Goal: Obtain resource: Download file/media

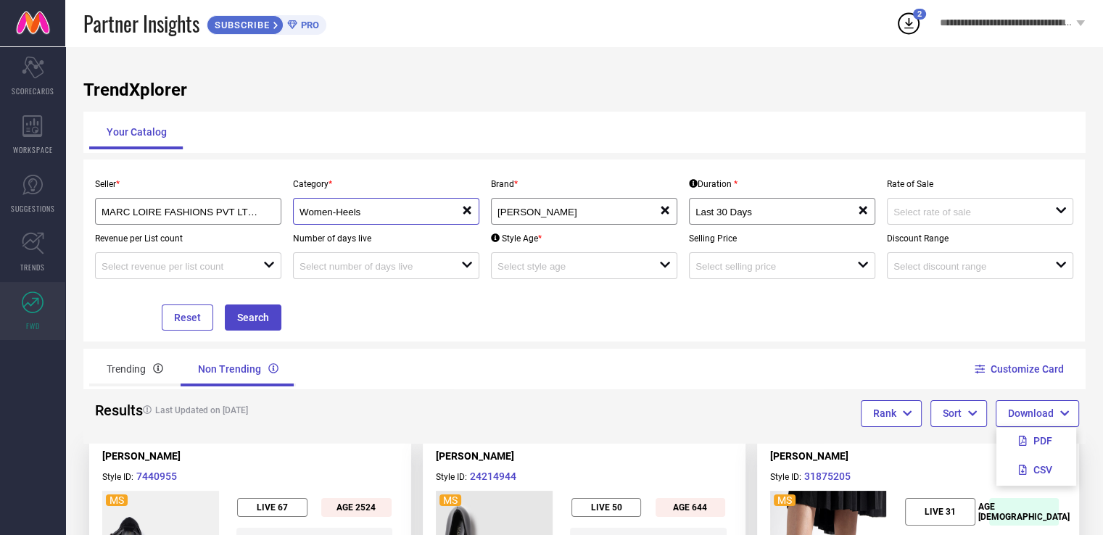
click at [372, 208] on input "Women-Heels" at bounding box center [372, 212] width 146 height 11
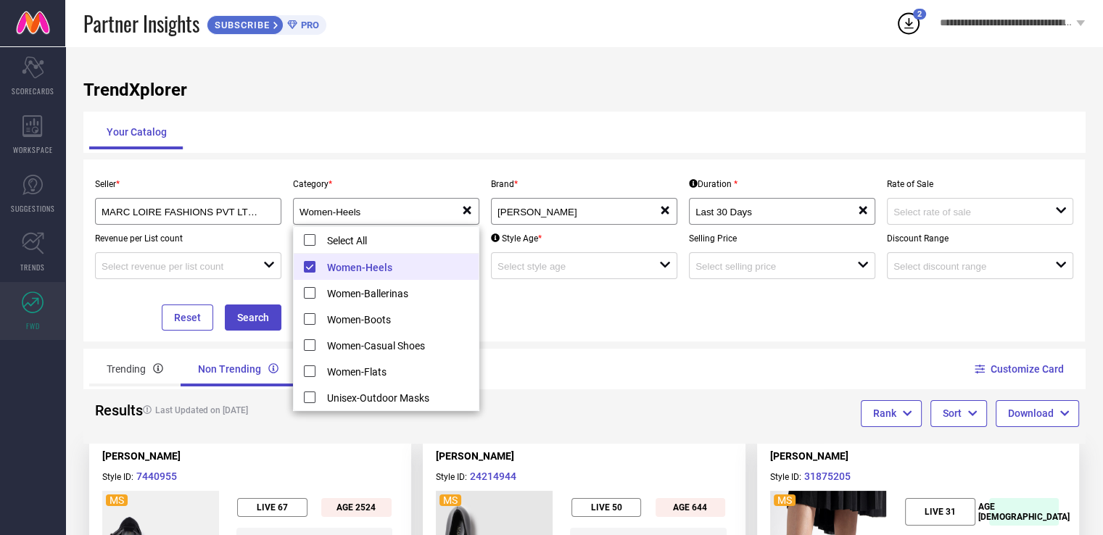
click at [310, 268] on li "Women-Heels" at bounding box center [386, 267] width 185 height 26
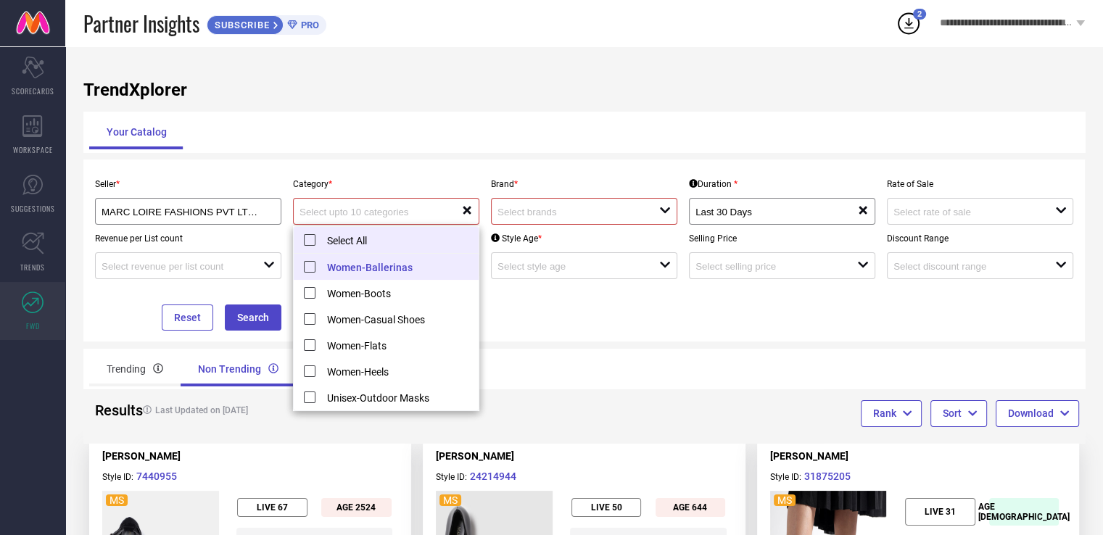
click at [310, 238] on li "Select All" at bounding box center [386, 240] width 185 height 27
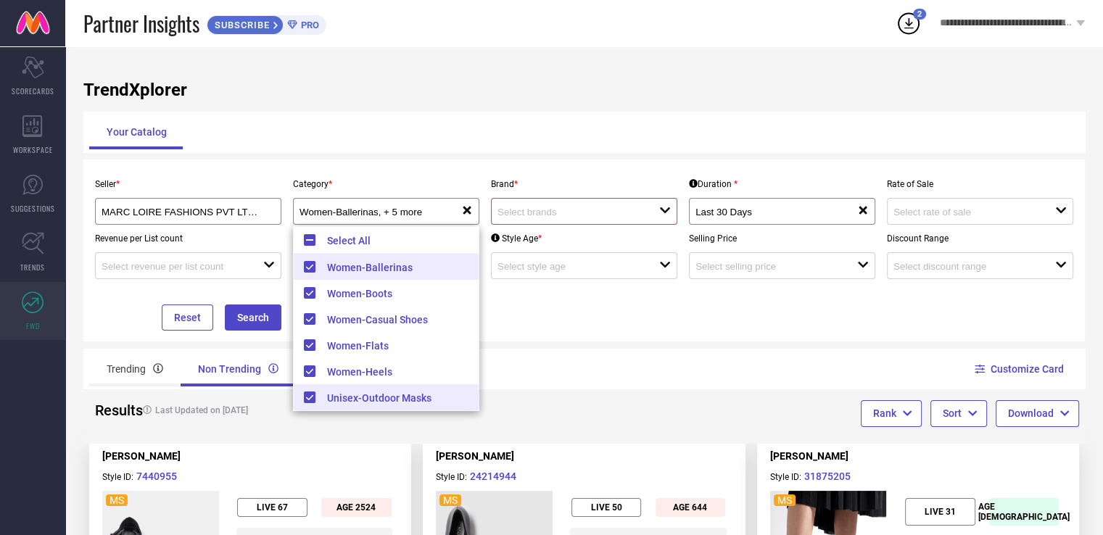
click at [322, 405] on li "Unisex-Outdoor Masks" at bounding box center [386, 397] width 185 height 26
type input "Women-Ballerinas, + 4 more"
click at [273, 323] on button "Search" at bounding box center [253, 317] width 57 height 26
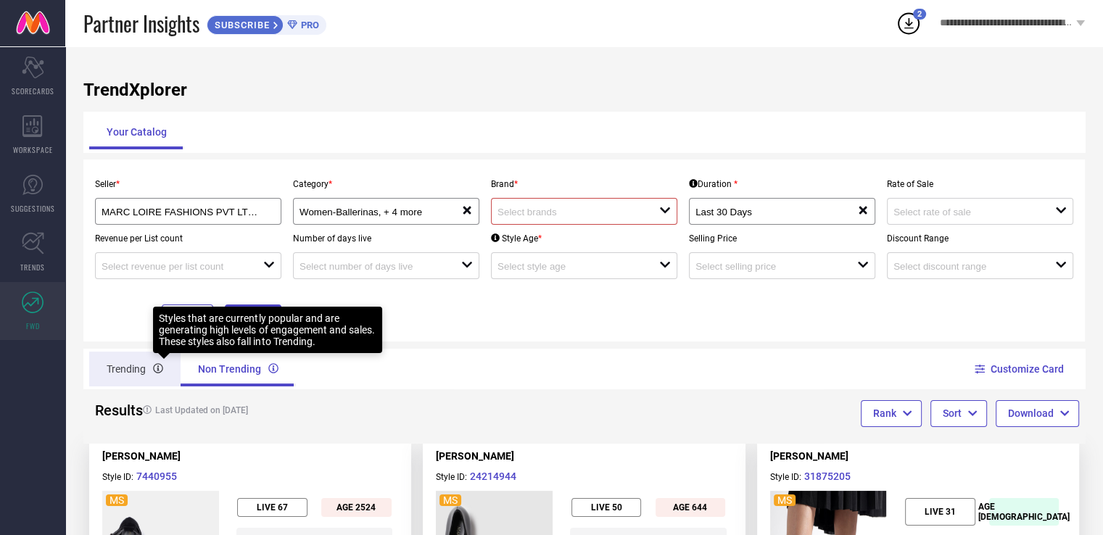
click at [152, 373] on div "Trending" at bounding box center [134, 369] width 91 height 35
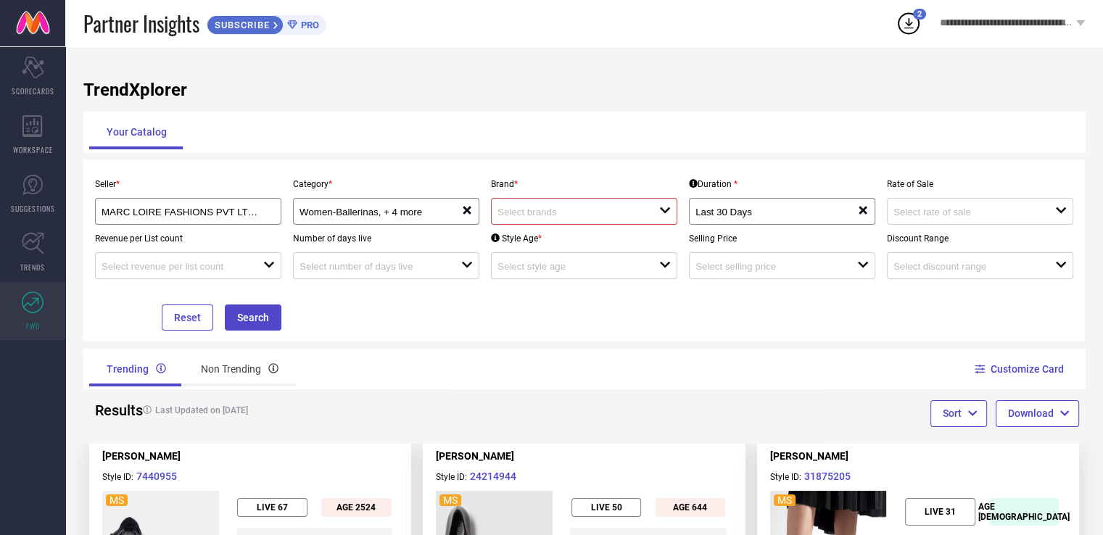
click at [553, 213] on input at bounding box center [570, 212] width 146 height 11
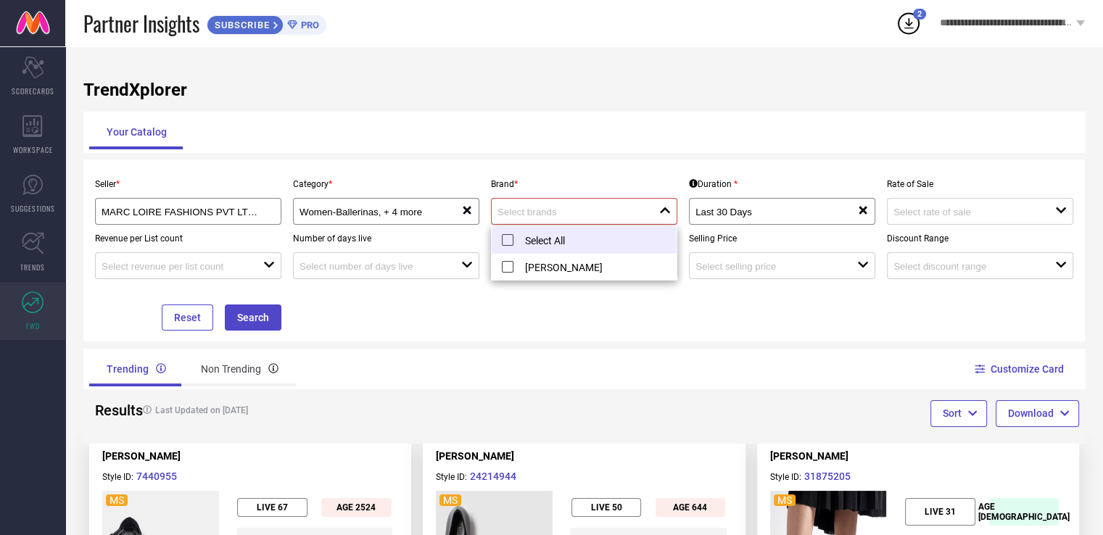
click at [507, 249] on li "Select All" at bounding box center [583, 240] width 185 height 27
type input "[PERSON_NAME]"
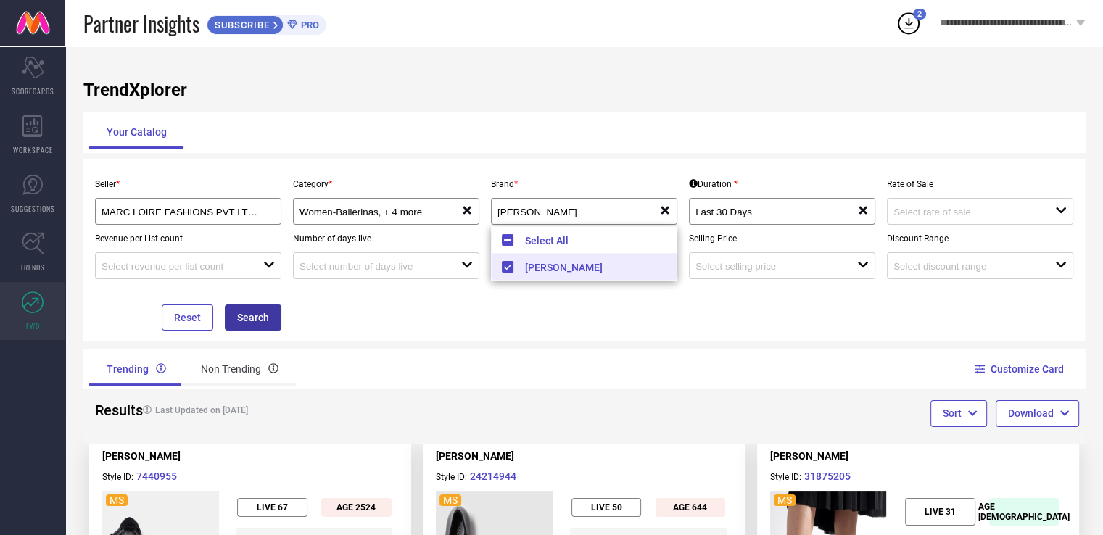
click at [266, 323] on button "Search" at bounding box center [253, 317] width 57 height 26
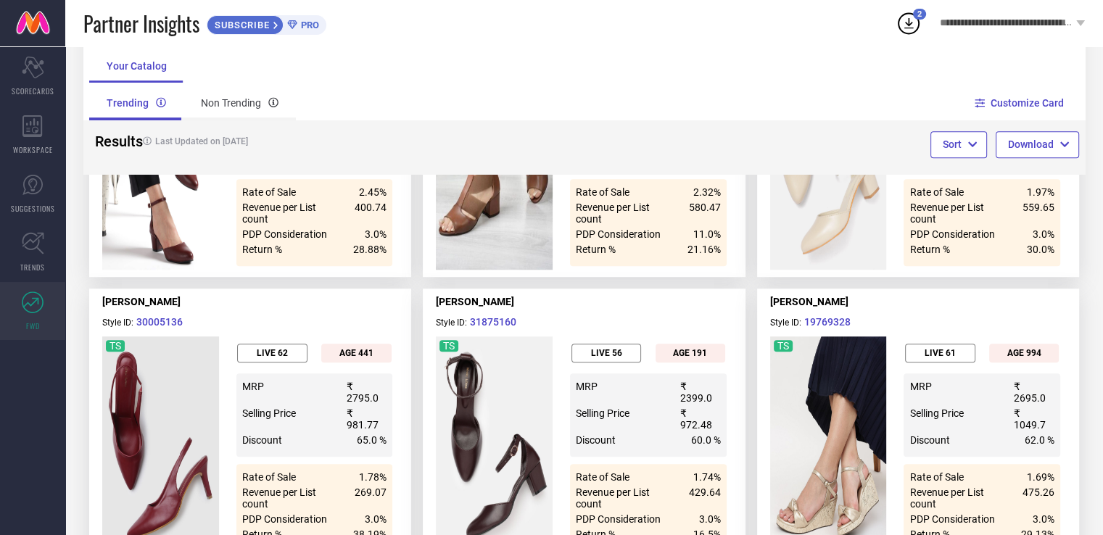
scroll to position [786, 0]
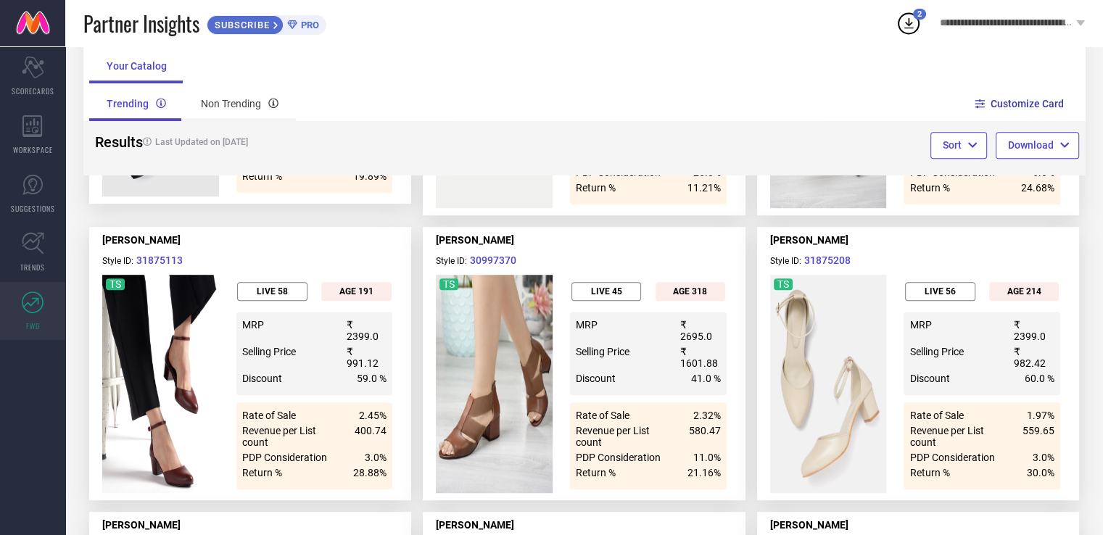
click at [1004, 112] on button "Customize Card" at bounding box center [1020, 103] width 88 height 41
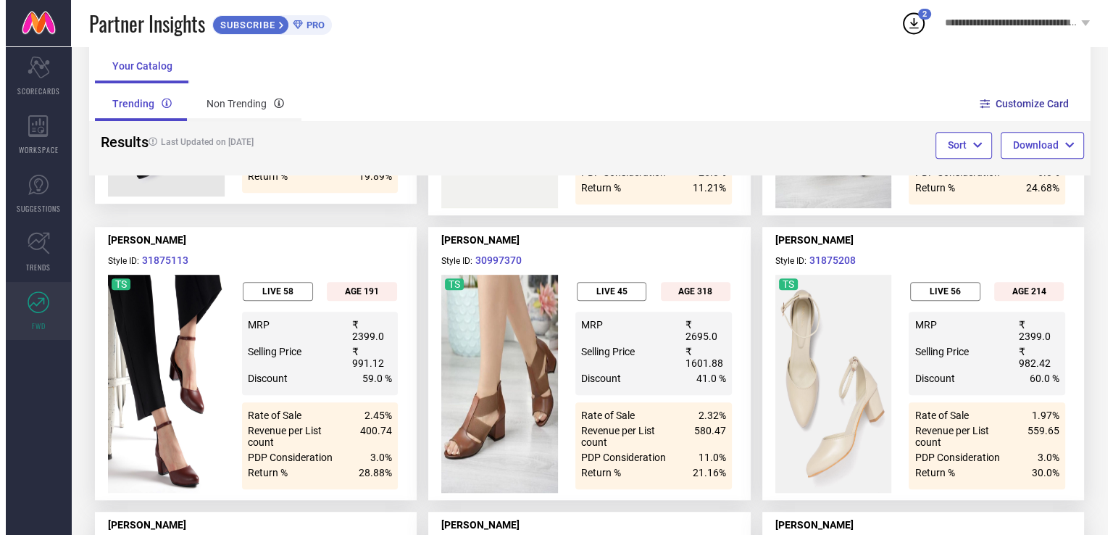
scroll to position [0, 0]
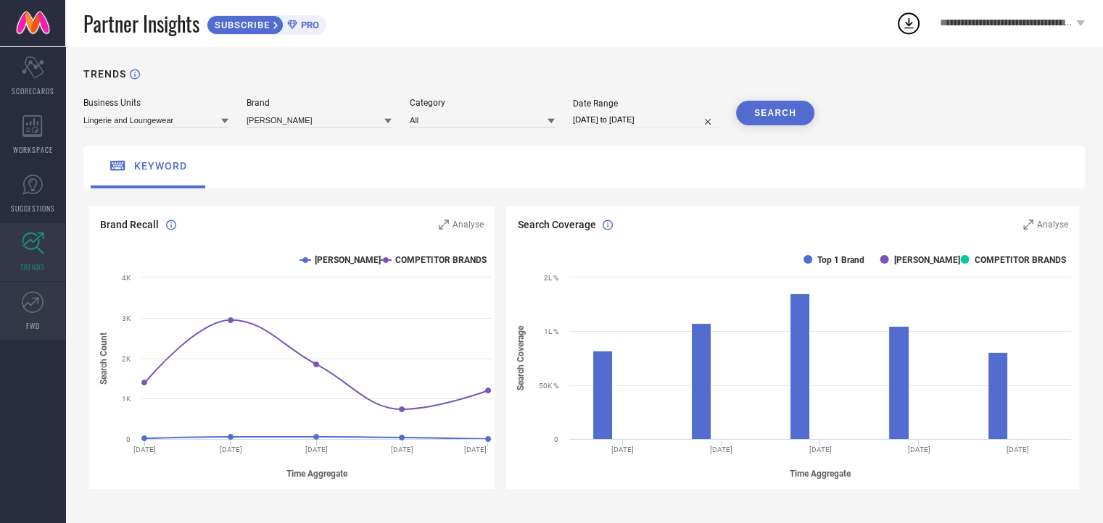
click at [16, 317] on link "FWD" at bounding box center [32, 311] width 65 height 58
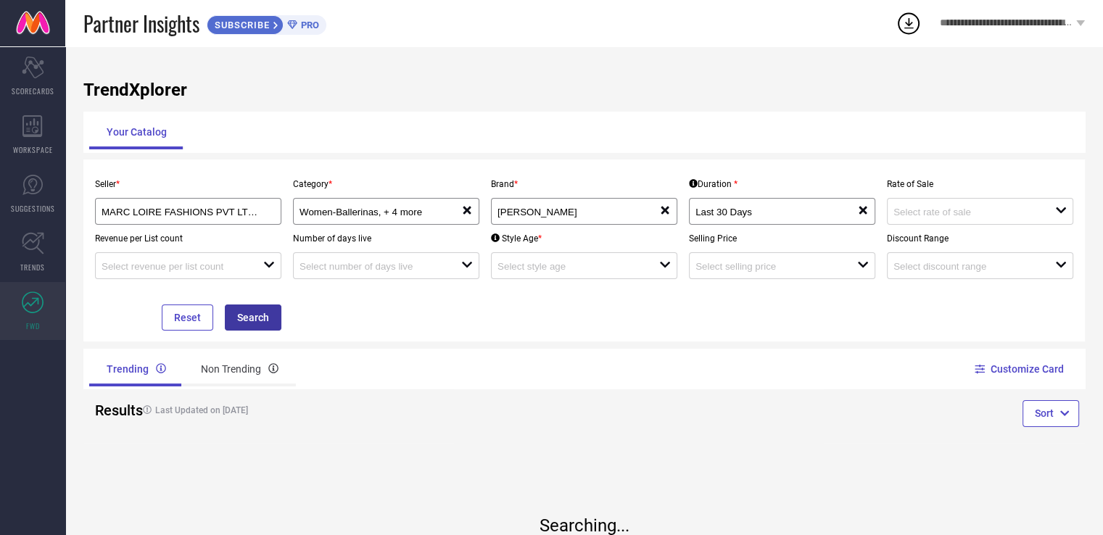
click at [249, 323] on button "Search" at bounding box center [253, 317] width 57 height 26
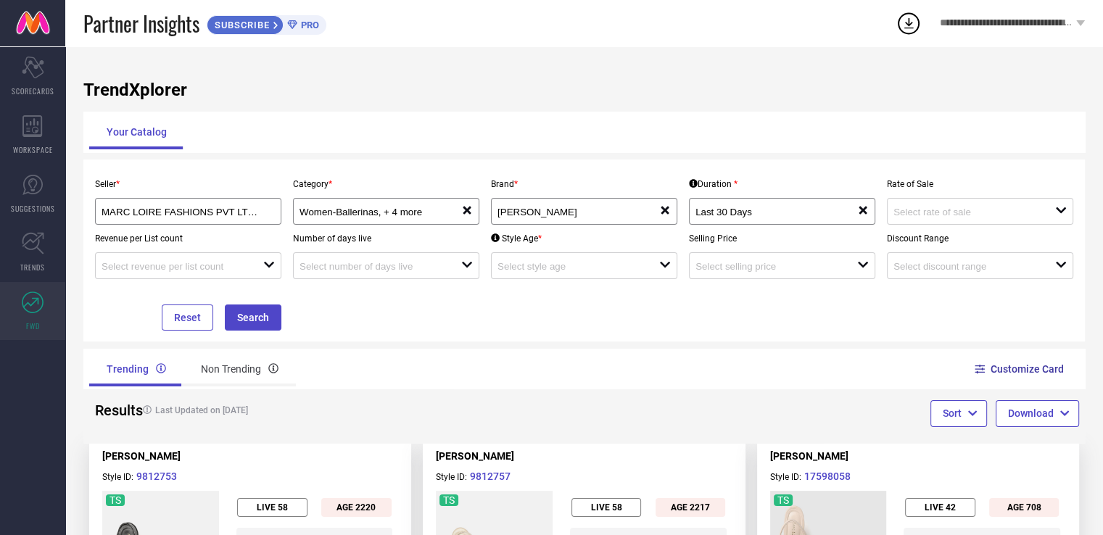
click at [984, 372] on icon at bounding box center [979, 369] width 10 height 10
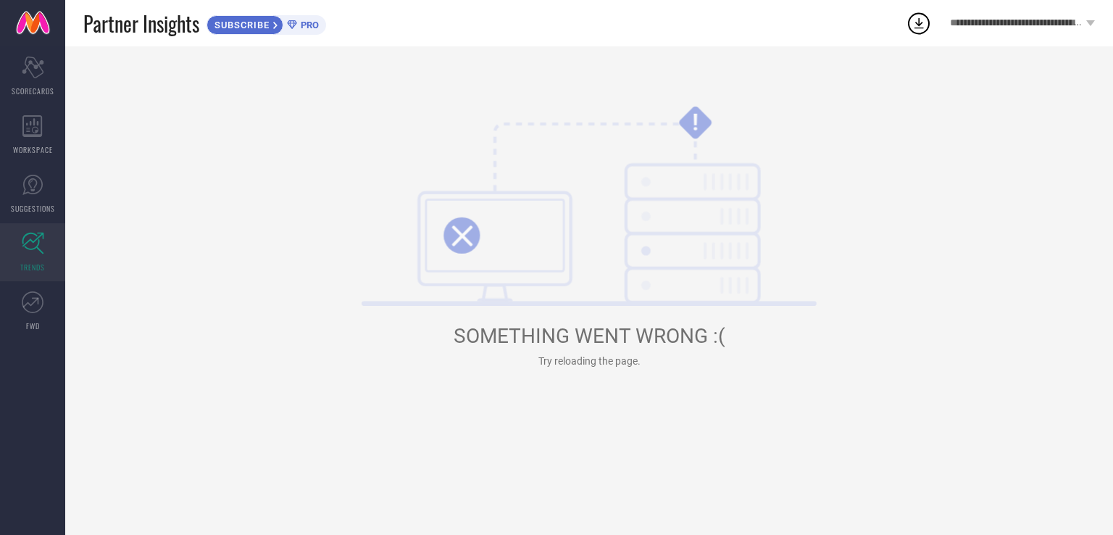
click at [36, 267] on span "TRENDS" at bounding box center [32, 267] width 25 height 11
click at [29, 310] on icon at bounding box center [33, 302] width 22 height 22
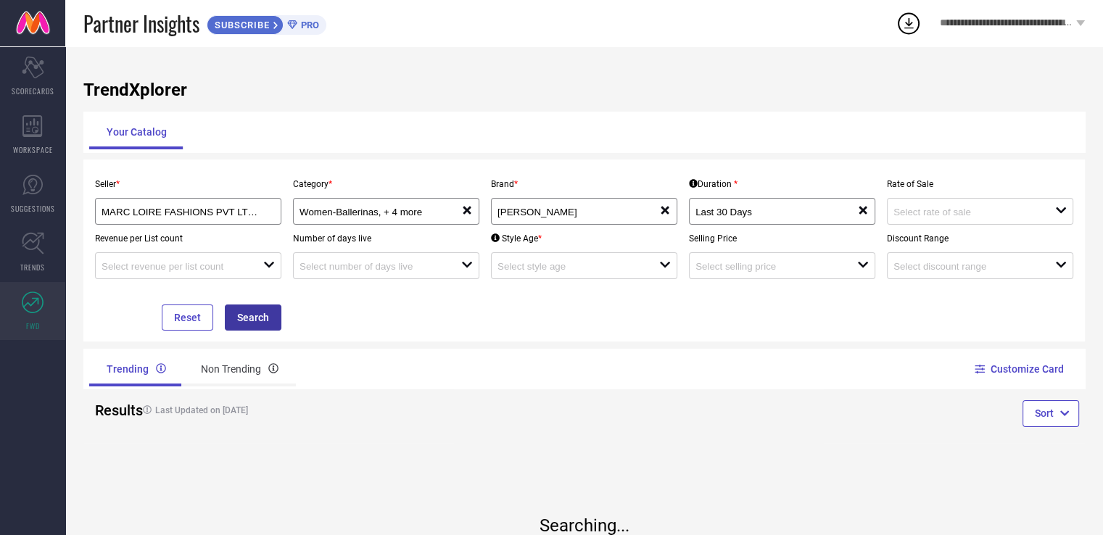
click at [265, 325] on button "Search" at bounding box center [253, 317] width 57 height 26
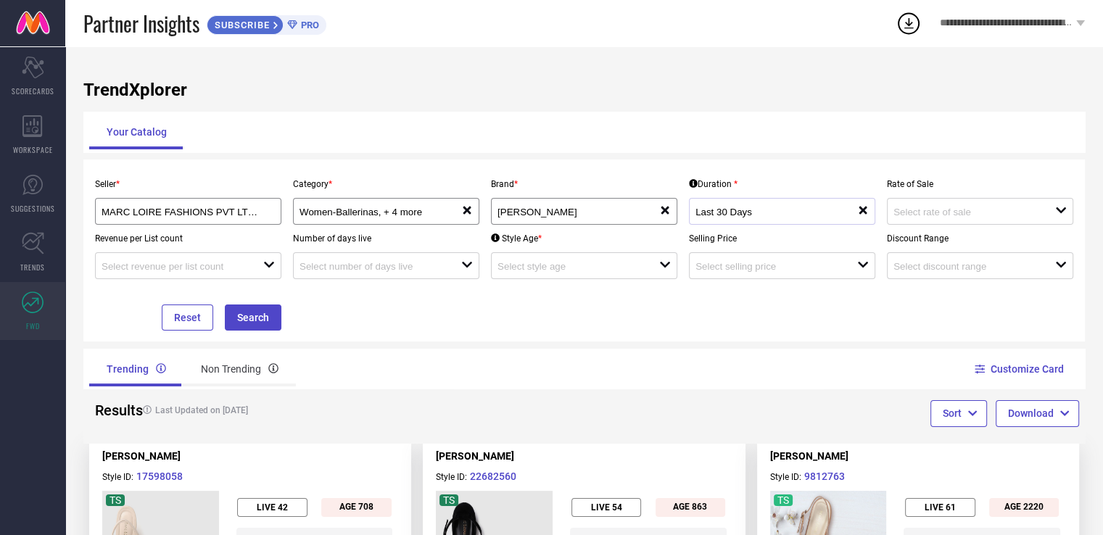
click at [742, 225] on div "Last 30 Days reset" at bounding box center [782, 211] width 186 height 27
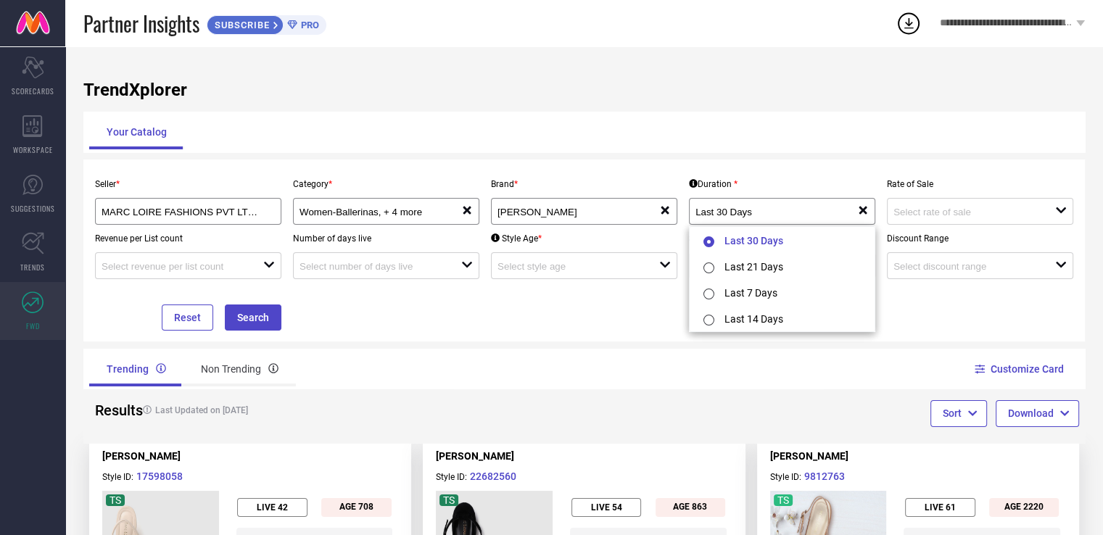
click at [931, 320] on div "Seller * MARC LOIRE FASHIONS PVT LTD ( 8648 ) Category * Women-Ballerinas, + 4 …" at bounding box center [584, 250] width 990 height 160
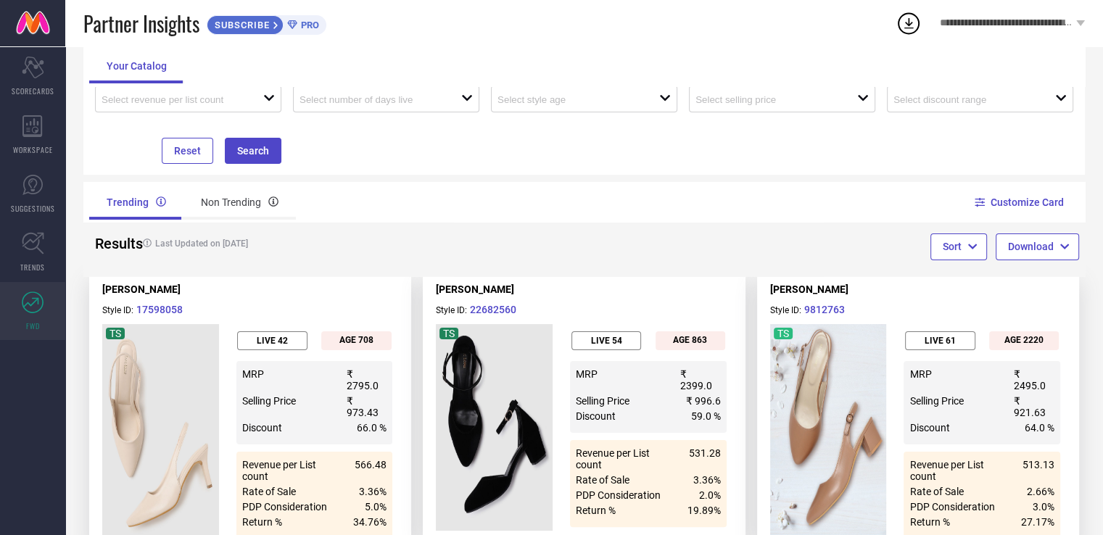
scroll to position [210, 0]
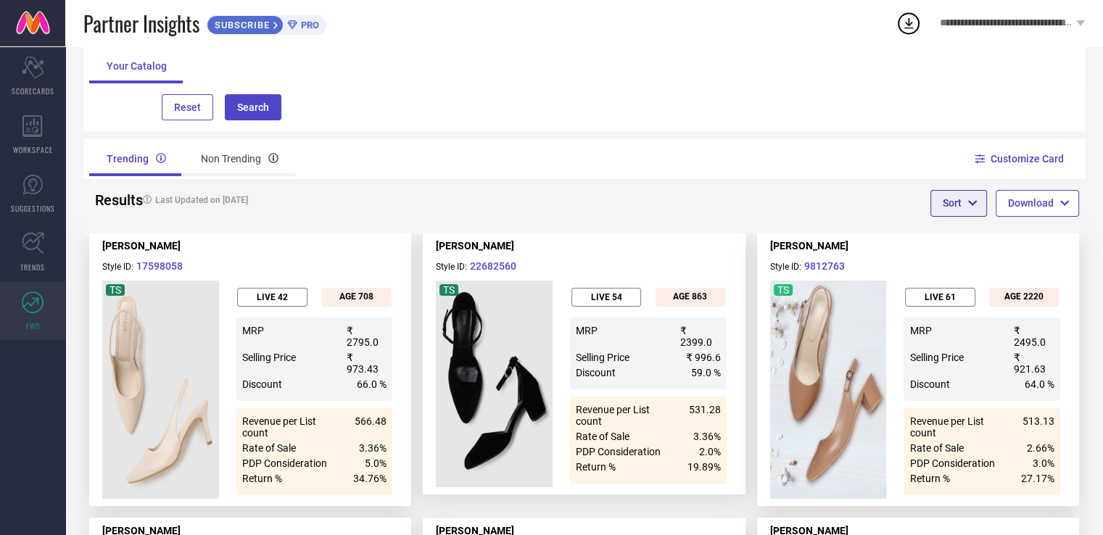
click at [976, 200] on button "Sort" at bounding box center [958, 203] width 57 height 26
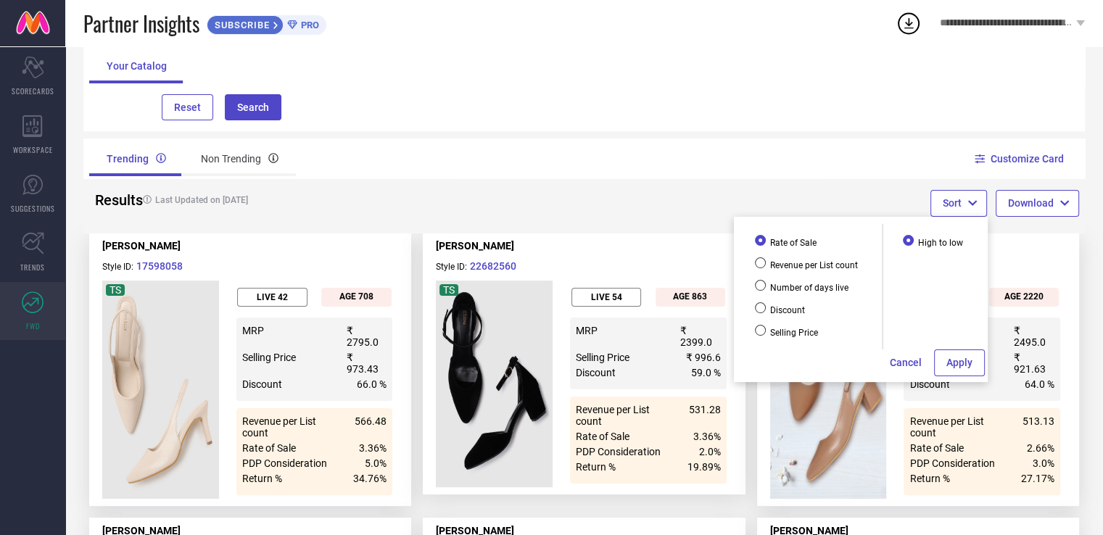
click at [852, 207] on div "Sort Download" at bounding box center [834, 205] width 501 height 53
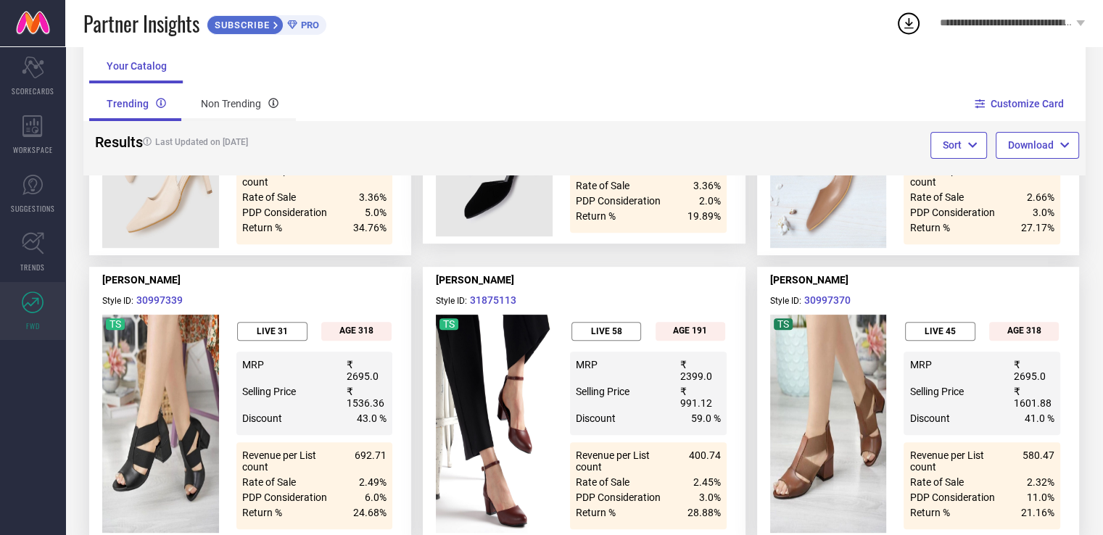
scroll to position [476, 0]
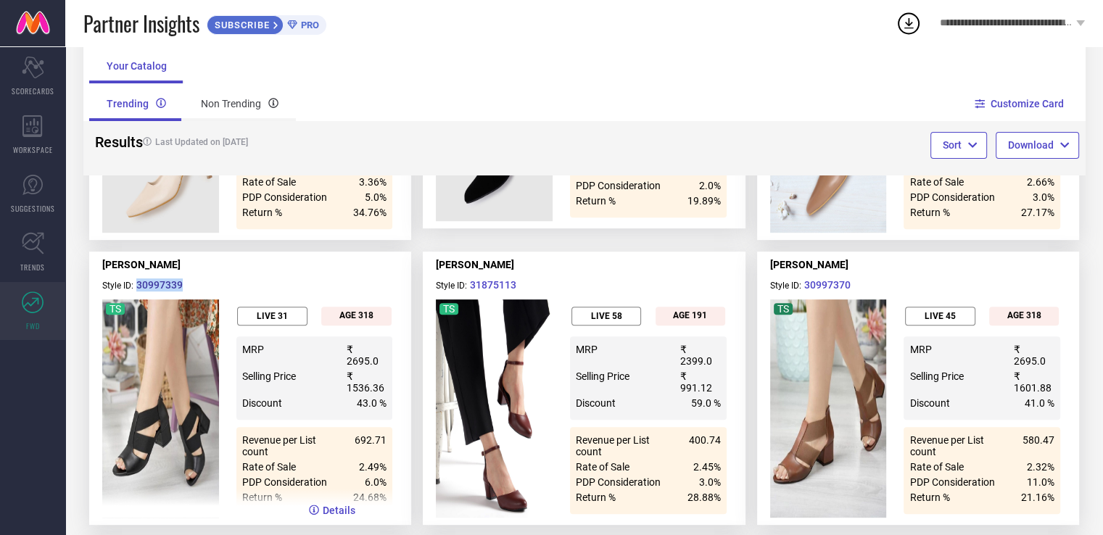
drag, startPoint x: 194, startPoint y: 265, endPoint x: 138, endPoint y: 267, distance: 55.9
click at [138, 278] on p "Style ID: 30997339" at bounding box center [250, 285] width 296 height 14
copy button "30997339"
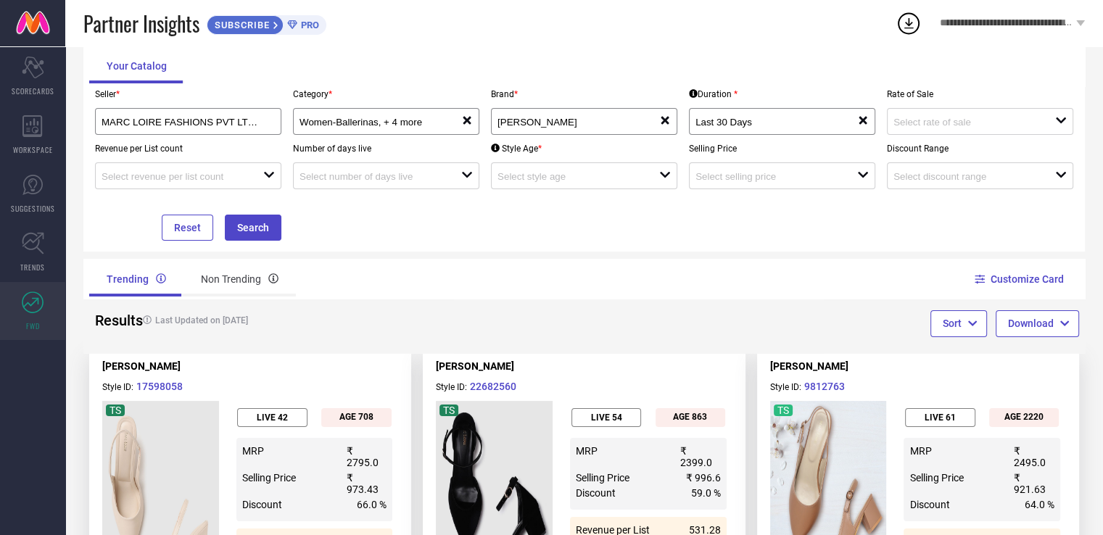
scroll to position [29, 0]
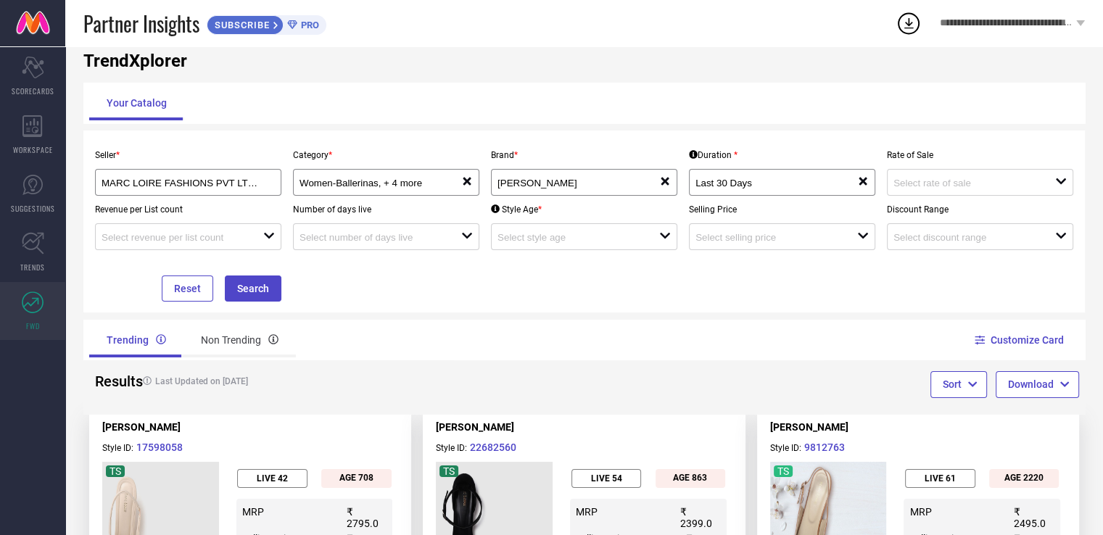
click at [1052, 398] on div "Download" at bounding box center [1036, 386] width 83 height 30
click at [1044, 391] on button "Download" at bounding box center [1036, 384] width 83 height 26
click at [1037, 440] on button "CSV" at bounding box center [1035, 440] width 77 height 26
click at [912, 29] on icon at bounding box center [908, 23] width 26 height 26
click at [911, 33] on circle at bounding box center [908, 24] width 20 height 20
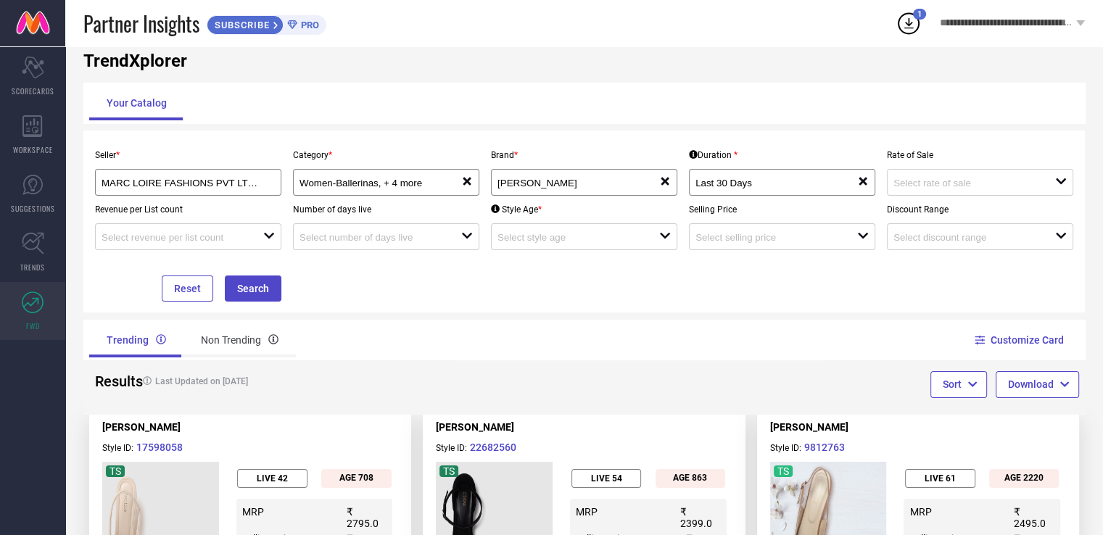
click at [829, 87] on div "Your Catalog" at bounding box center [584, 103] width 990 height 35
click at [258, 351] on div "Non Trending" at bounding box center [239, 340] width 112 height 35
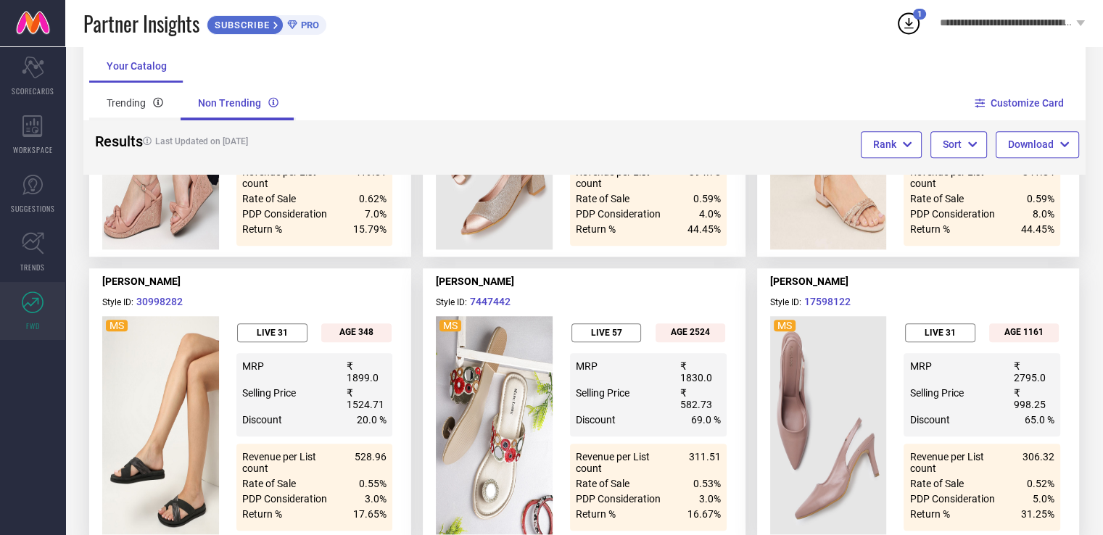
scroll to position [0, 0]
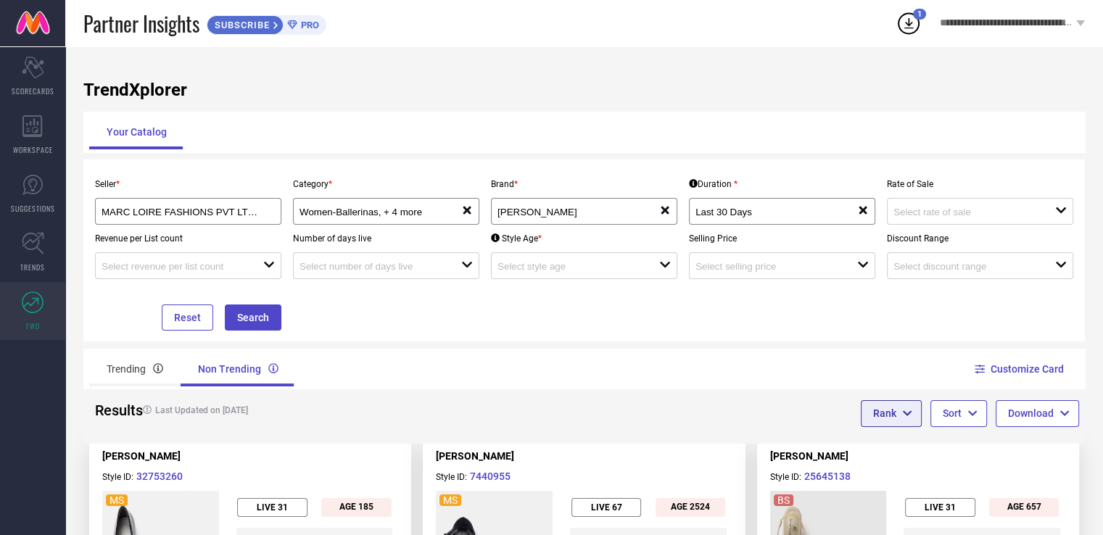
click at [872, 422] on button "Rank" at bounding box center [890, 413] width 61 height 26
click at [880, 476] on span at bounding box center [880, 471] width 0 height 10
click at [880, 474] on input "BS" at bounding box center [880, 474] width 0 height 0
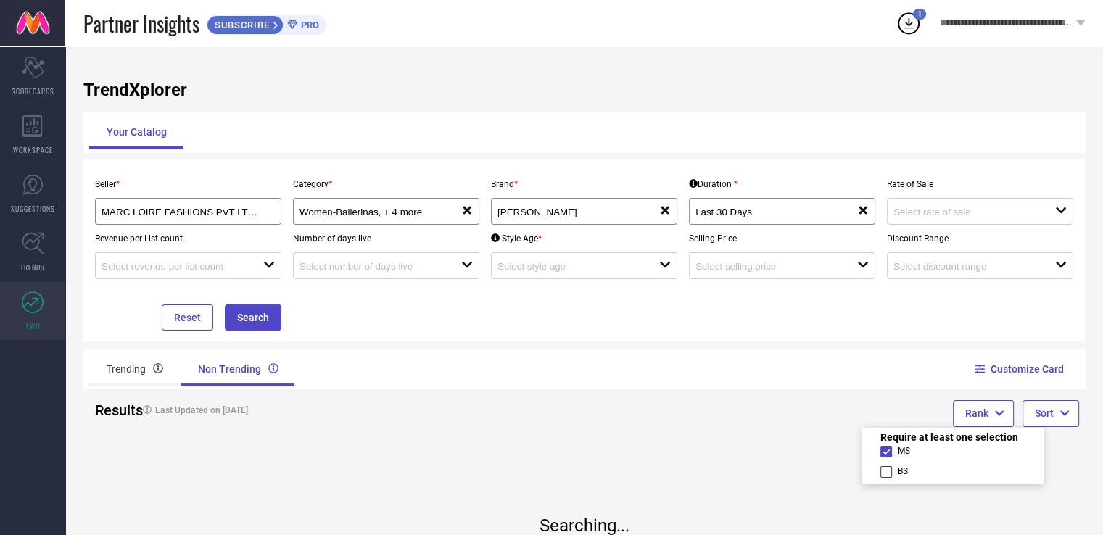
click at [1086, 337] on div "TrendXplorer Your Catalog Seller * MARC LOIRE FASHIONS PVT LTD ( 8648 ) Categor…" at bounding box center [583, 358] width 1037 height 624
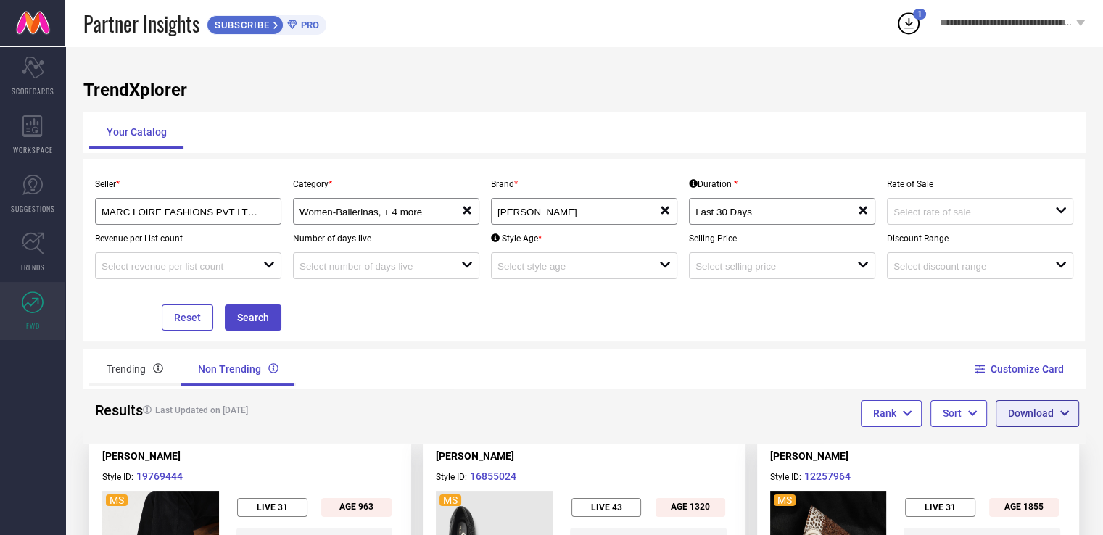
click at [1058, 419] on span "button" at bounding box center [1061, 413] width 16 height 13
click at [1046, 463] on button "CSV" at bounding box center [1035, 470] width 77 height 26
